Goal: Information Seeking & Learning: Learn about a topic

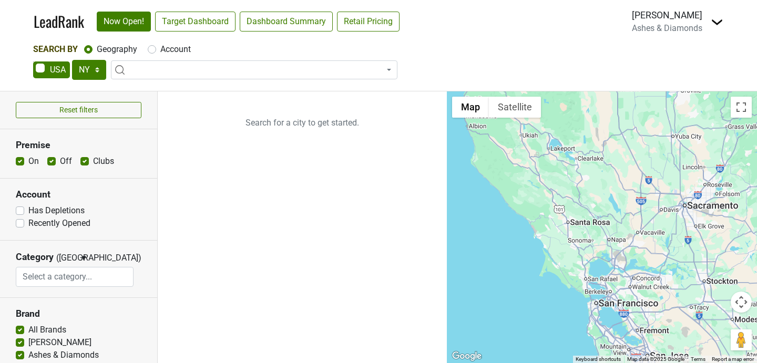
select select "NY"
select select
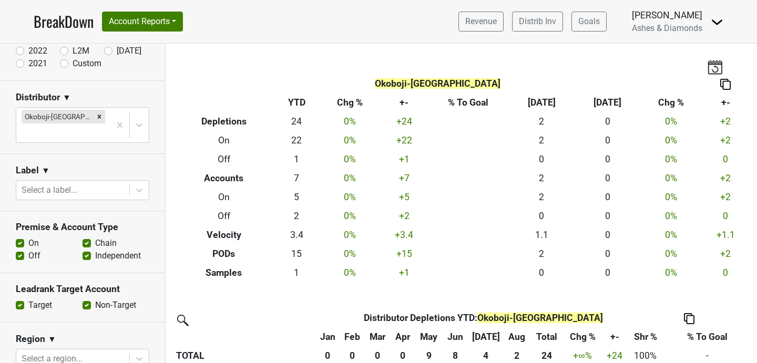
scroll to position [188, 0]
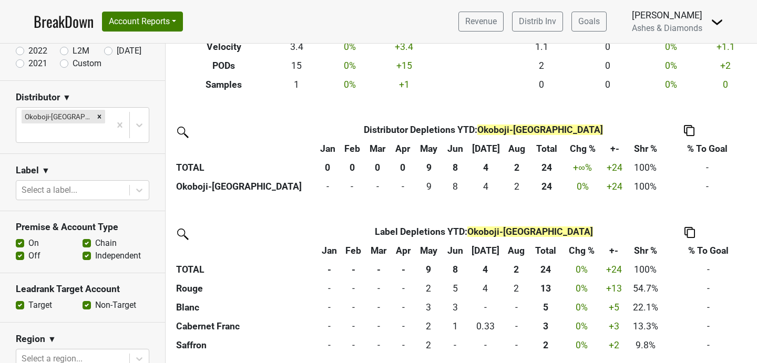
click at [64, 24] on link "BreakDown" at bounding box center [64, 22] width 60 height 22
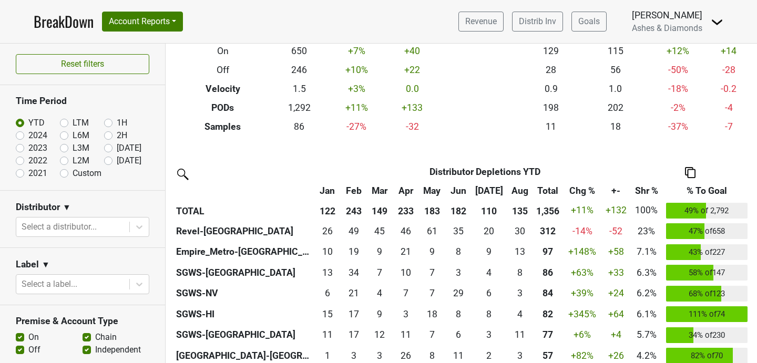
scroll to position [167, 0]
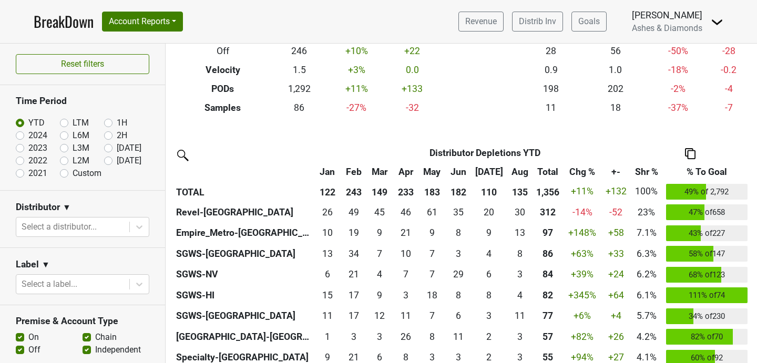
click at [117, 162] on label "[DATE]" at bounding box center [129, 160] width 25 height 13
click at [109, 162] on input "[DATE]" at bounding box center [125, 159] width 42 height 11
radio input "true"
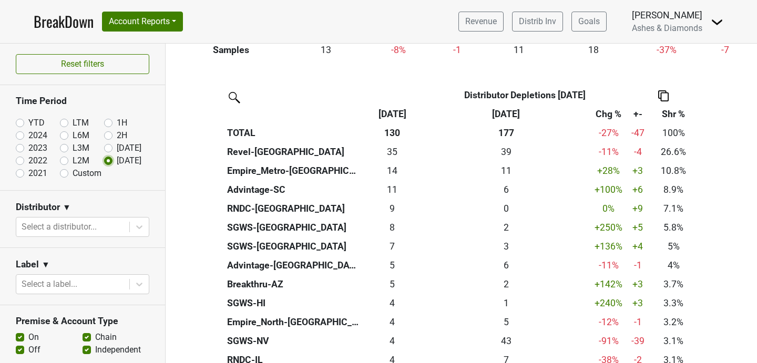
scroll to position [224, 0]
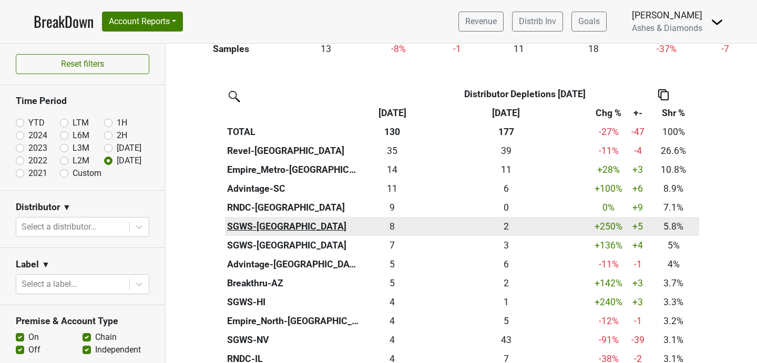
click at [253, 230] on th "SGWS-TX" at bounding box center [293, 226] width 137 height 19
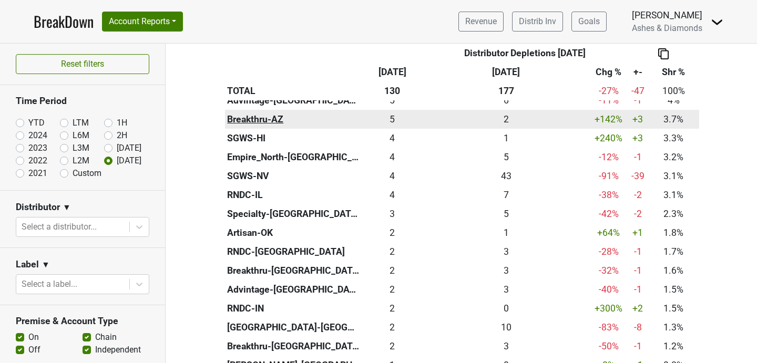
scroll to position [414, 0]
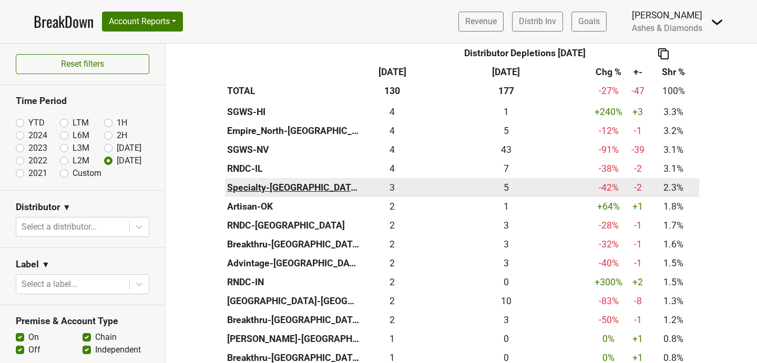
click at [256, 187] on th "Specialty-[GEOGRAPHIC_DATA]" at bounding box center [293, 187] width 137 height 19
click at [395, 188] on div "2.999 3" at bounding box center [392, 188] width 56 height 14
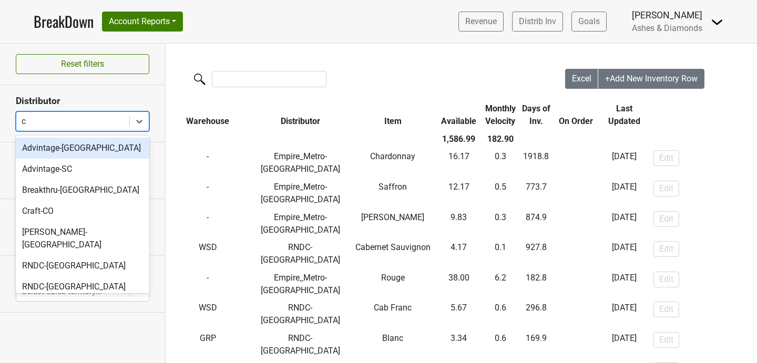
type input "ct"
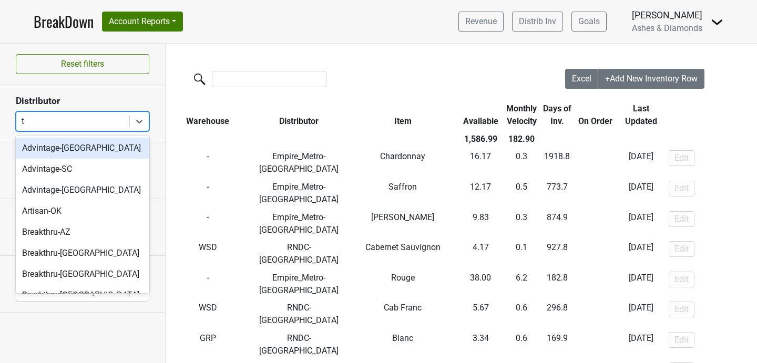
type input "tx"
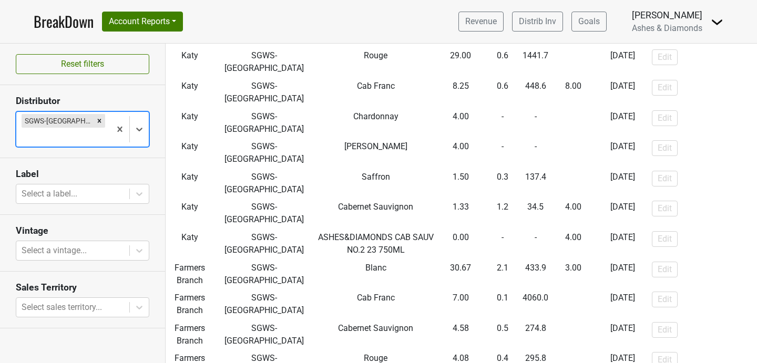
scroll to position [617, 0]
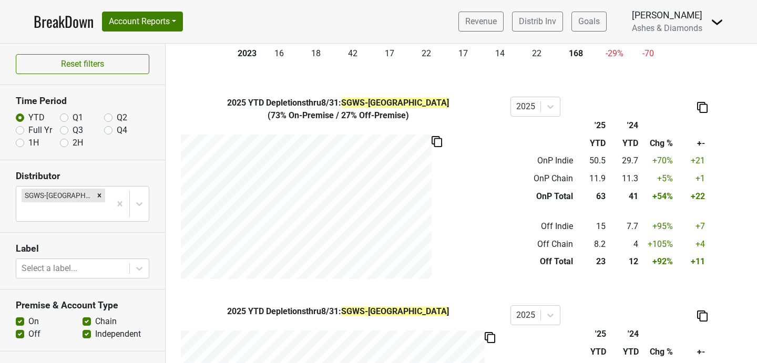
scroll to position [285, 0]
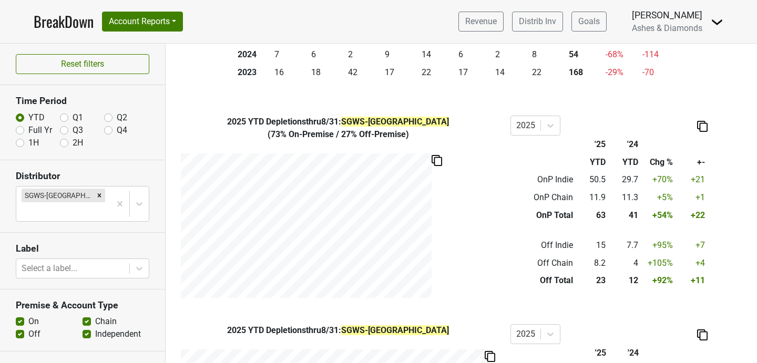
click at [56, 25] on link "BreakDown" at bounding box center [64, 22] width 60 height 22
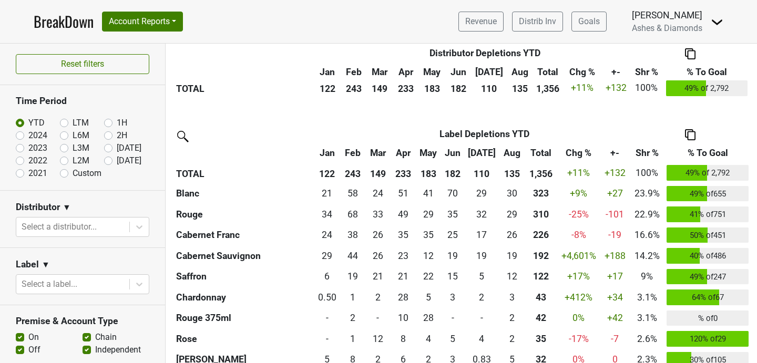
scroll to position [1046, 0]
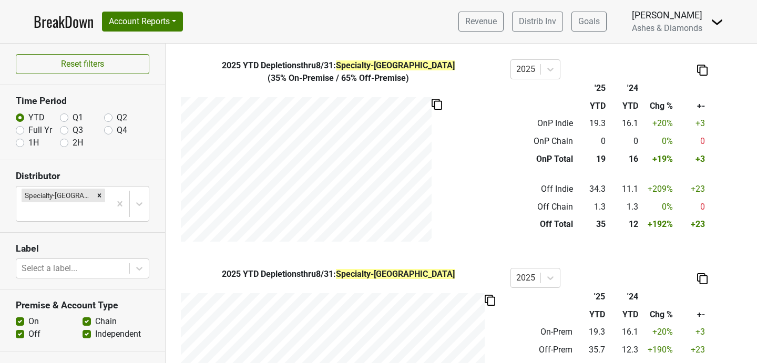
scroll to position [343, 0]
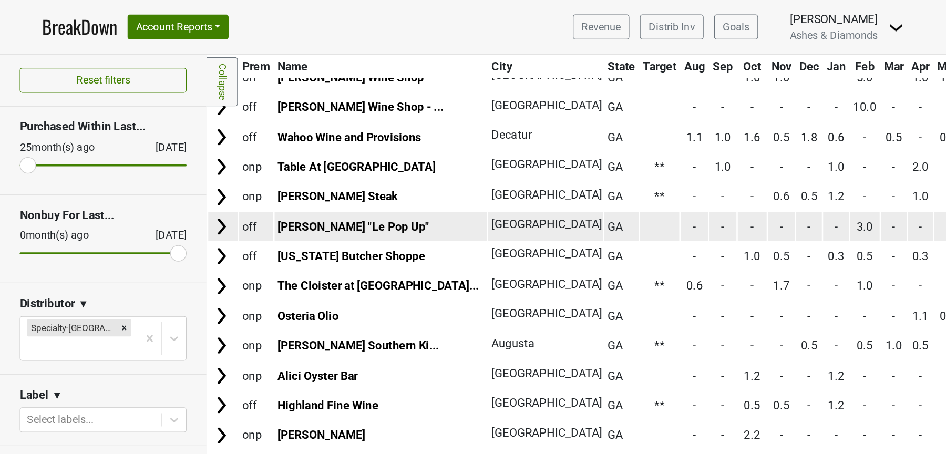
scroll to position [95, 0]
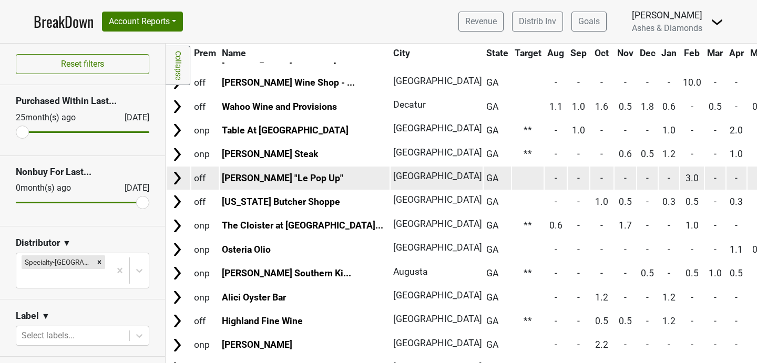
click at [637, 277] on td "0.5" at bounding box center [647, 273] width 21 height 23
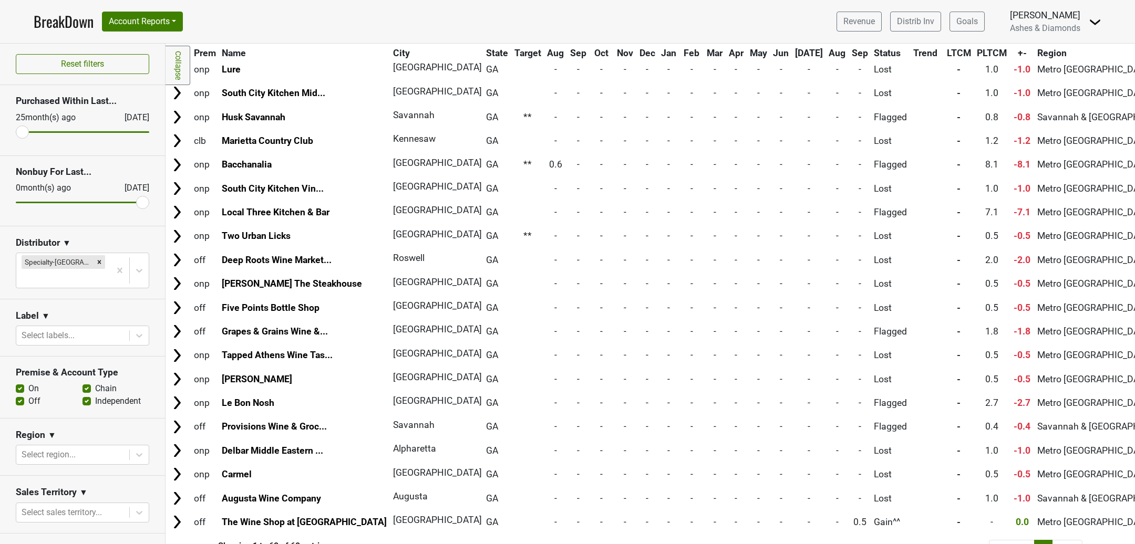
scroll to position [1242, 0]
